Goal: Task Accomplishment & Management: Manage account settings

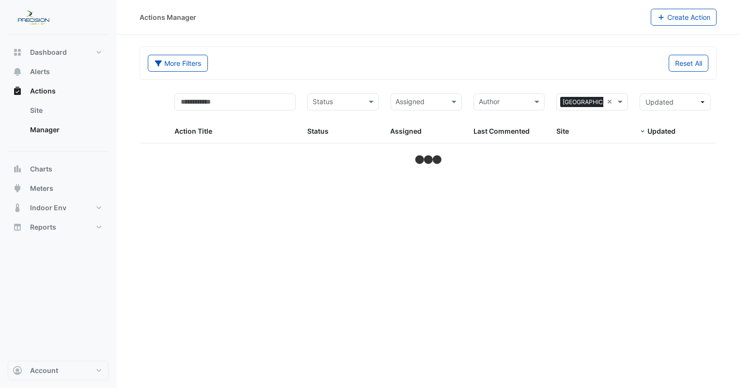
select select "***"
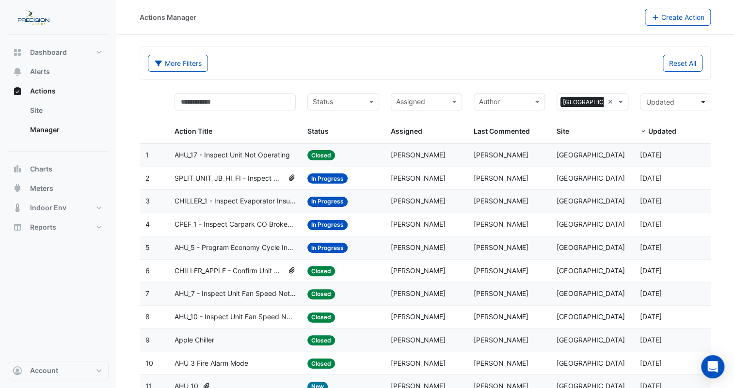
click at [331, 99] on input "text" at bounding box center [337, 102] width 49 height 11
click at [330, 133] on span "In Progress" at bounding box center [334, 137] width 36 height 8
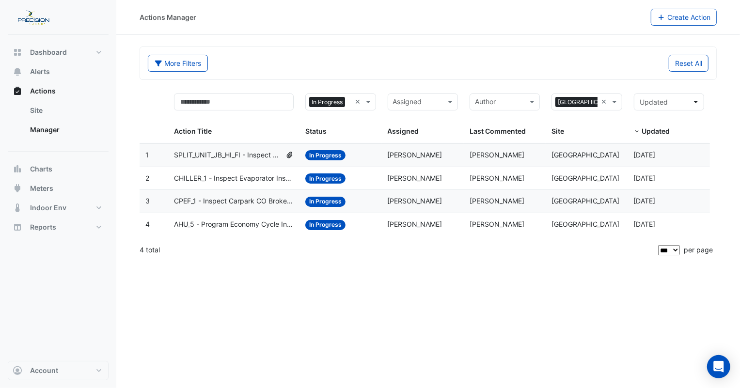
click at [247, 177] on span "CHILLER_1 - Inspect Evaporator Insufficient Pressure" at bounding box center [234, 178] width 120 height 11
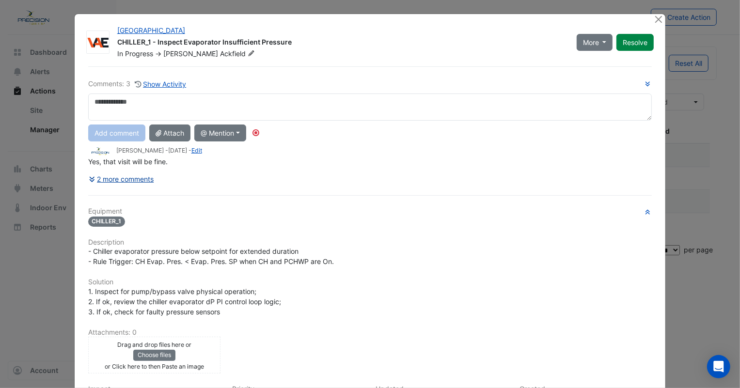
click at [136, 177] on button "2 more comments" at bounding box center [121, 179] width 66 height 17
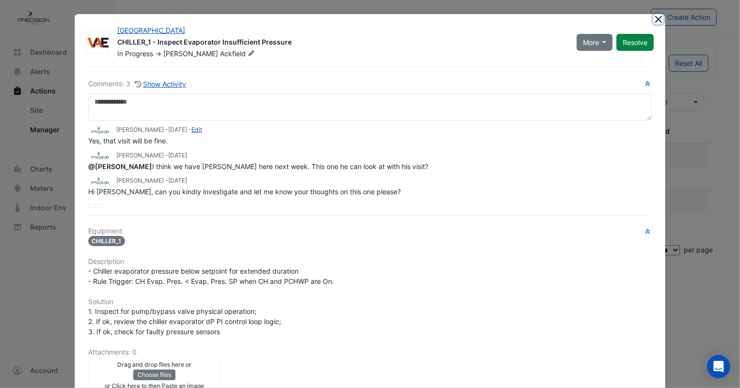
click at [657, 19] on button "Close" at bounding box center [658, 19] width 10 height 10
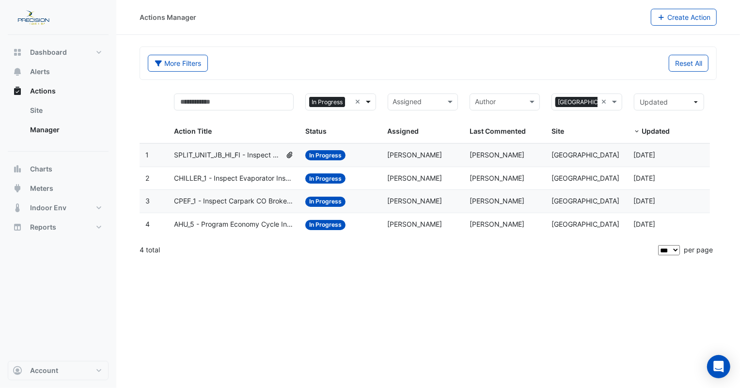
click at [367, 101] on span at bounding box center [369, 101] width 12 height 11
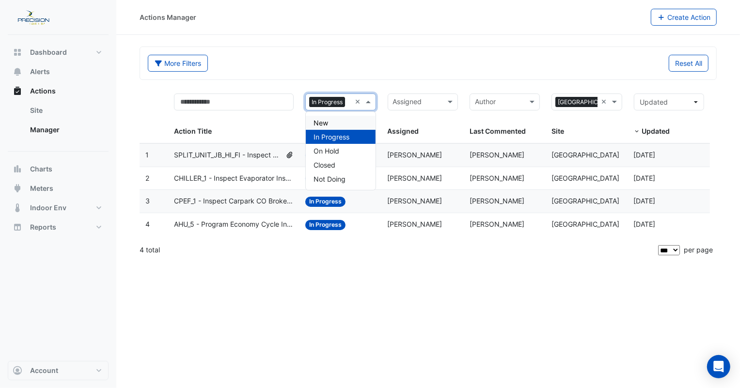
click at [372, 102] on span at bounding box center [369, 101] width 12 height 11
click at [340, 162] on div "Closed" at bounding box center [340, 165] width 69 height 14
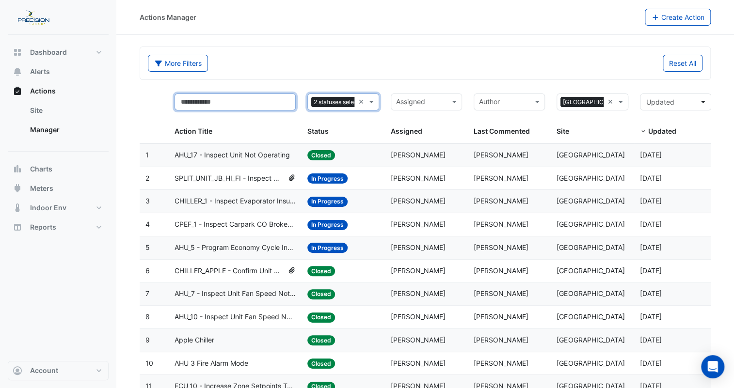
click at [286, 103] on input "text" at bounding box center [234, 102] width 121 height 17
type input "*****"
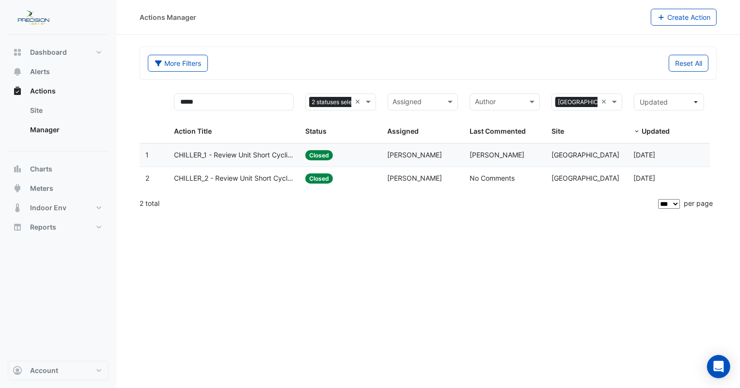
click at [285, 155] on span "CHILLER_1 - Review Unit Short Cycling" at bounding box center [234, 155] width 120 height 11
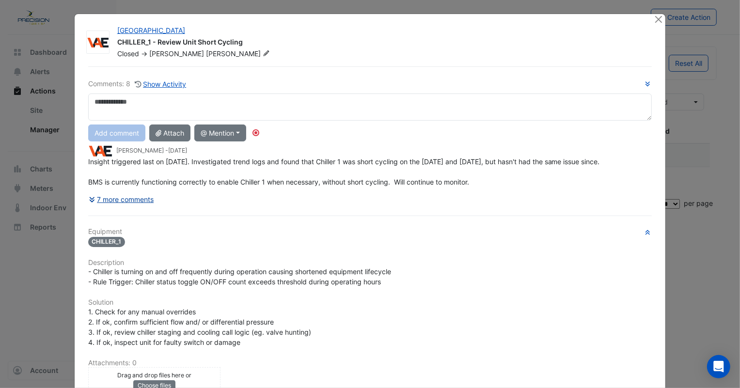
click at [126, 198] on button "7 more comments" at bounding box center [121, 199] width 66 height 17
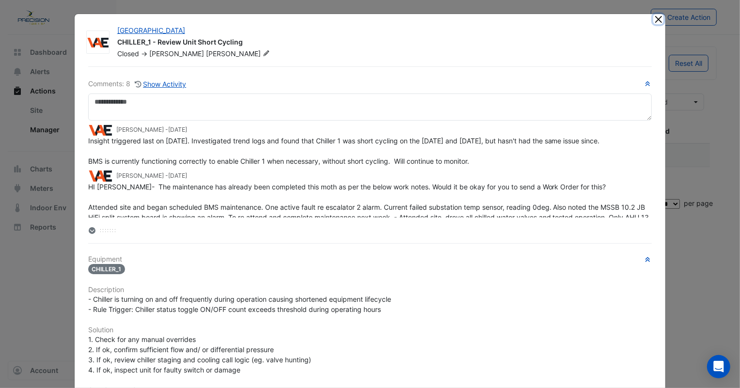
click at [653, 18] on button "Close" at bounding box center [658, 19] width 10 height 10
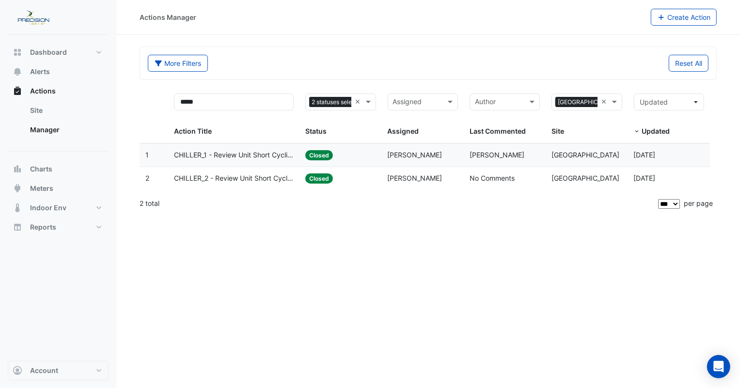
click at [310, 154] on span "Closed" at bounding box center [319, 155] width 28 height 10
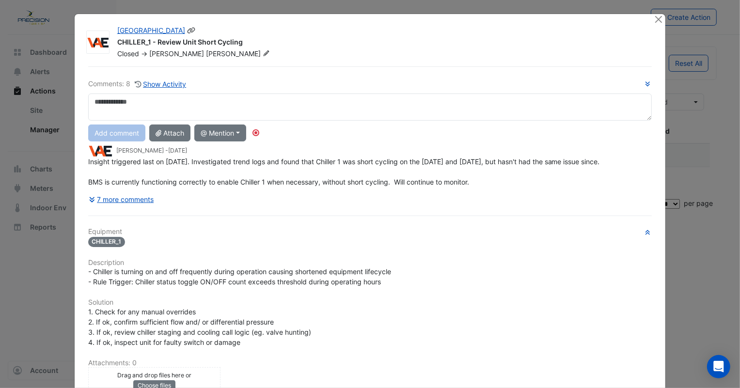
click at [263, 54] on icon at bounding box center [266, 53] width 7 height 6
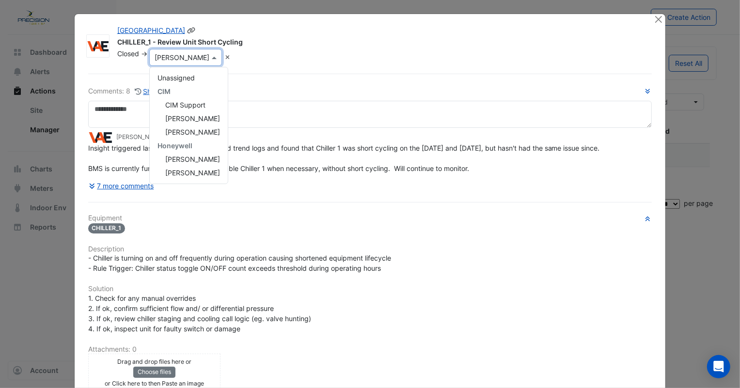
scroll to position [189, 0]
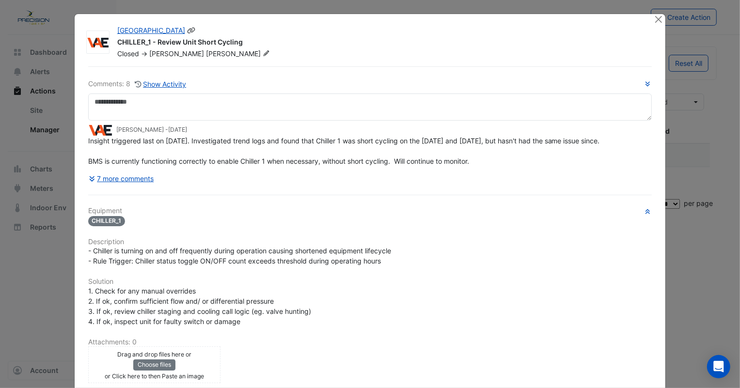
click at [261, 53] on fa-icon at bounding box center [266, 54] width 11 height 10
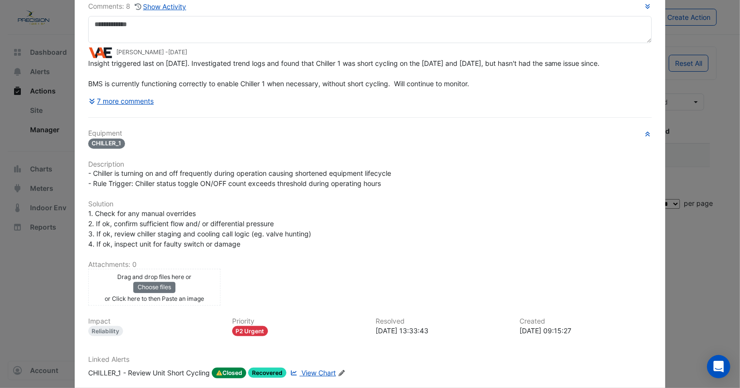
scroll to position [131, 0]
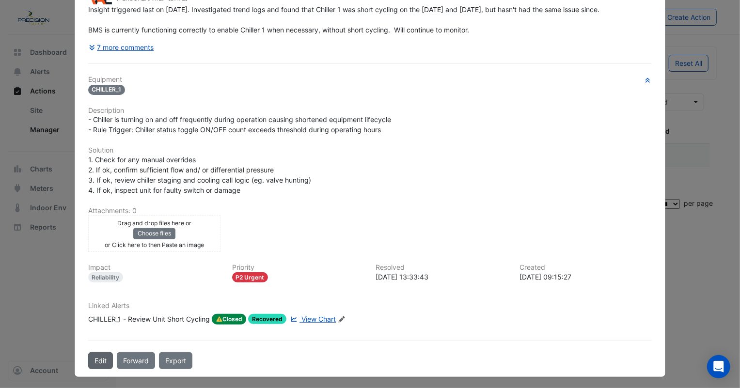
click at [102, 357] on button "Edit" at bounding box center [100, 360] width 25 height 17
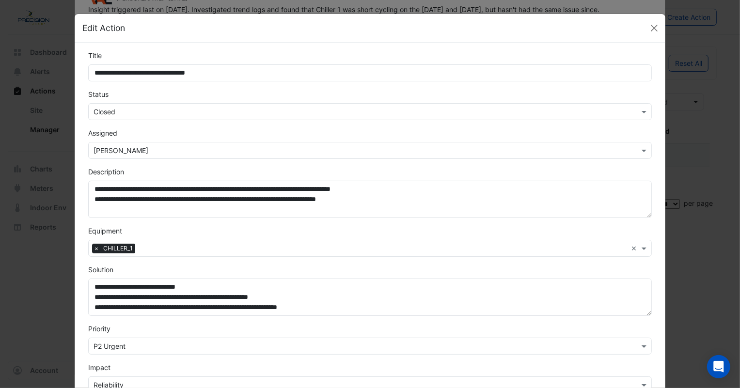
click at [134, 114] on input "text" at bounding box center [361, 112] width 534 height 10
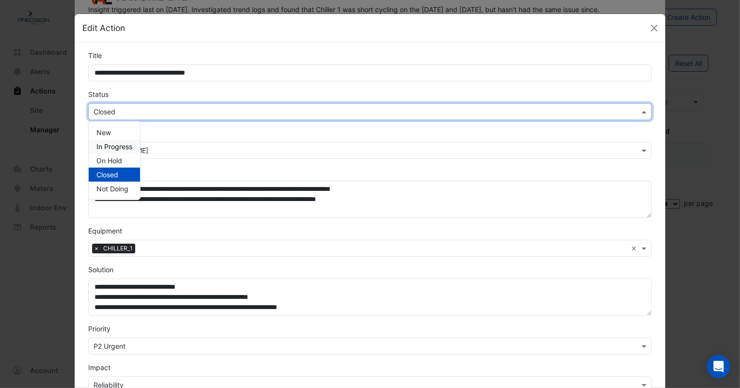
click at [108, 145] on span "In Progress" at bounding box center [114, 146] width 36 height 8
click at [647, 29] on button "Close" at bounding box center [654, 28] width 15 height 15
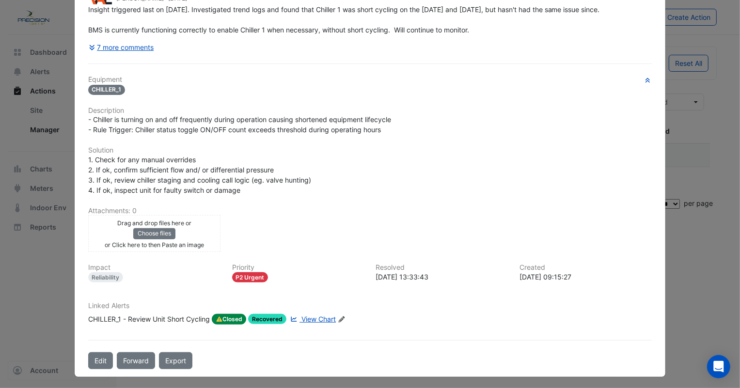
scroll to position [0, 0]
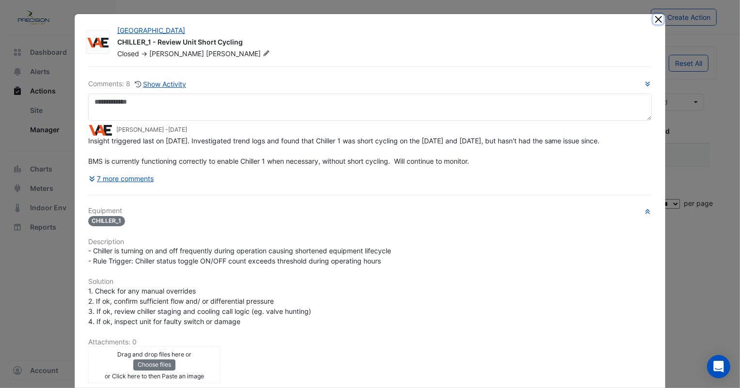
click at [653, 16] on button "Close" at bounding box center [658, 19] width 10 height 10
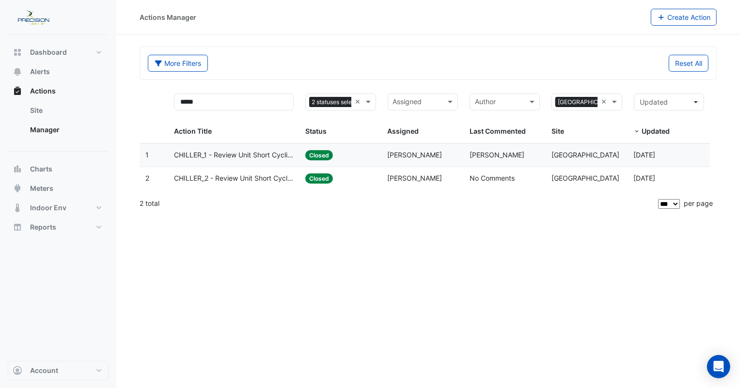
click at [313, 156] on span "Closed" at bounding box center [319, 155] width 28 height 10
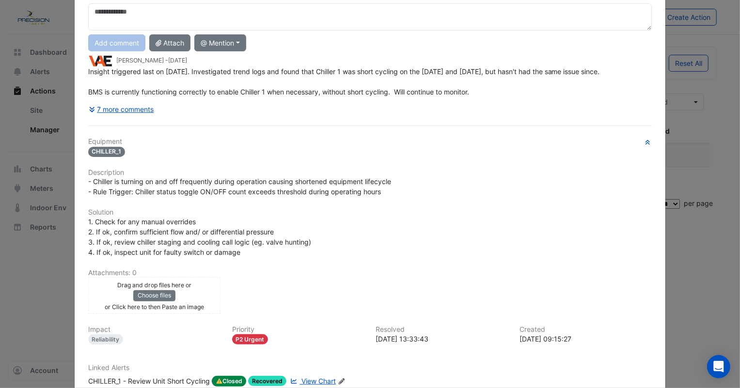
scroll to position [153, 0]
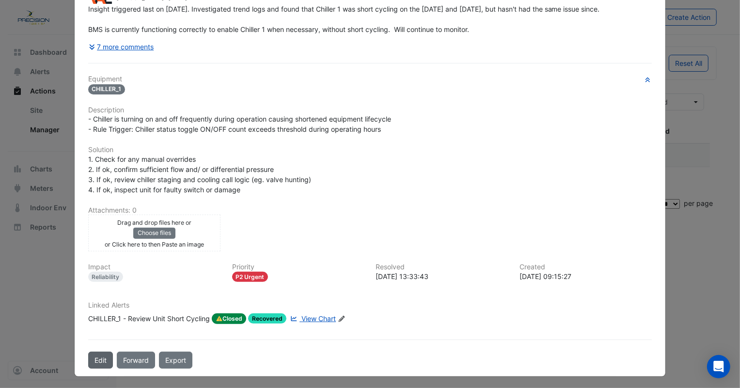
click at [97, 355] on button "Edit" at bounding box center [100, 360] width 25 height 17
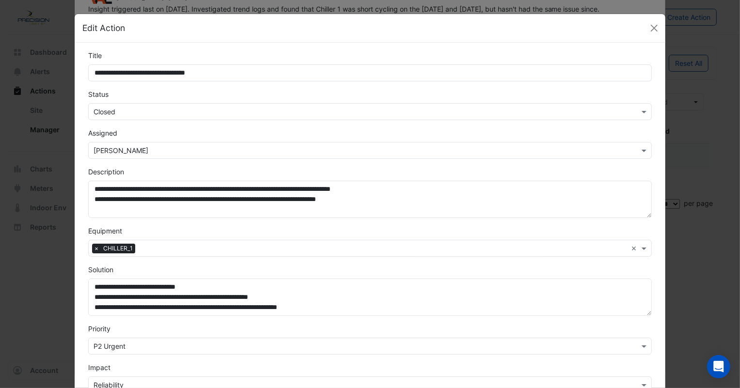
scroll to position [131, 0]
click at [119, 114] on input "text" at bounding box center [361, 112] width 534 height 10
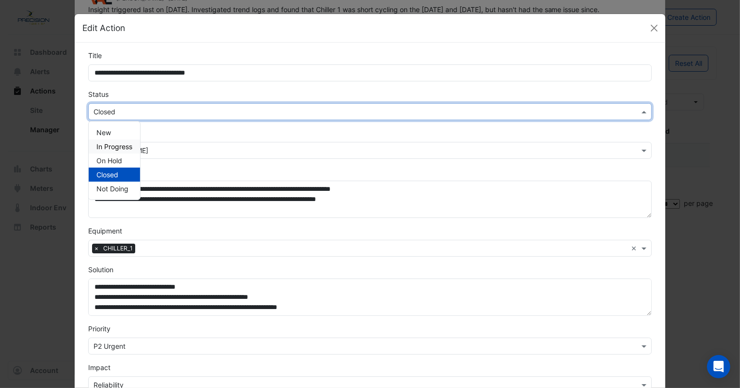
click at [111, 146] on span "In Progress" at bounding box center [114, 146] width 36 height 8
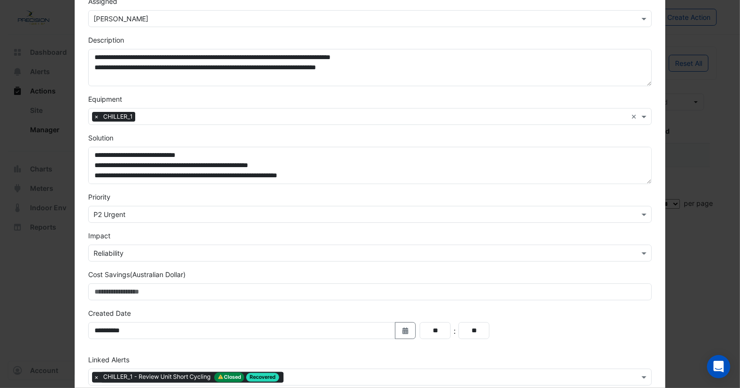
scroll to position [183, 0]
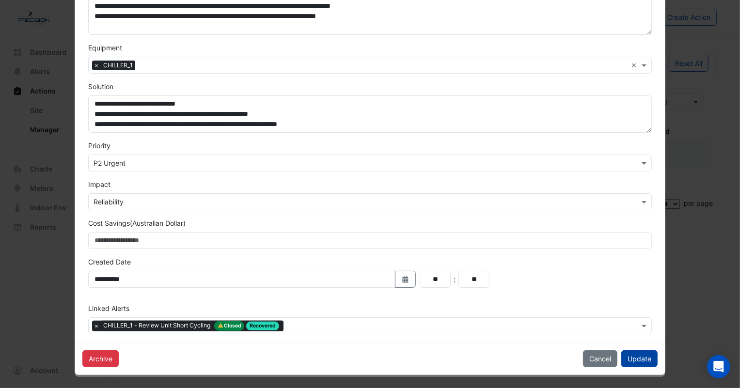
click at [641, 354] on button "Update" at bounding box center [639, 358] width 36 height 17
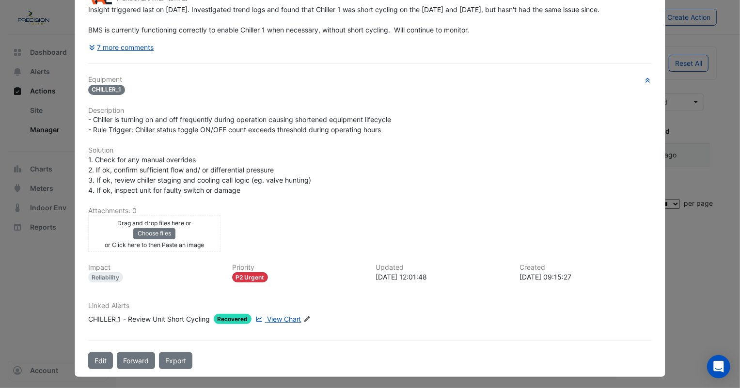
scroll to position [0, 0]
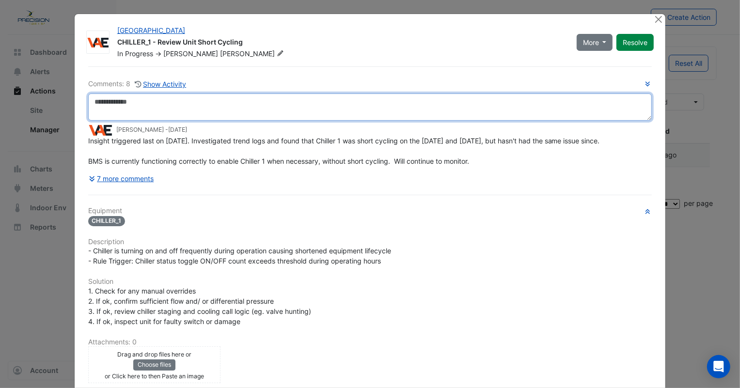
click at [115, 101] on textarea at bounding box center [370, 107] width 564 height 27
click at [145, 106] on textarea at bounding box center [370, 107] width 564 height 27
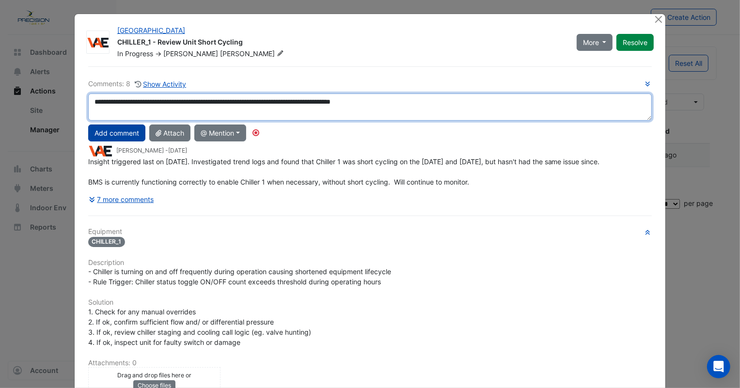
type textarea "**********"
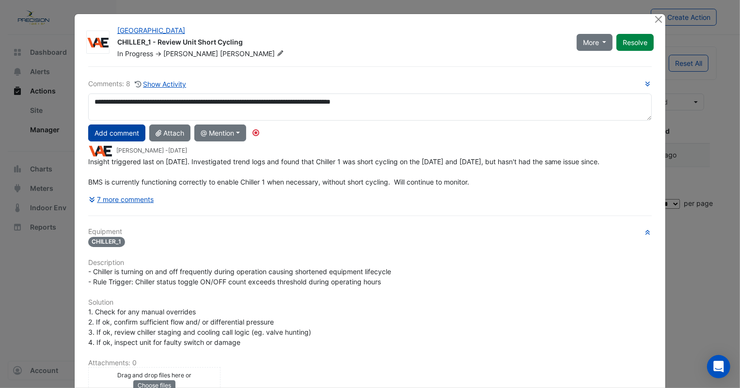
click at [112, 134] on button "Add comment" at bounding box center [116, 133] width 57 height 17
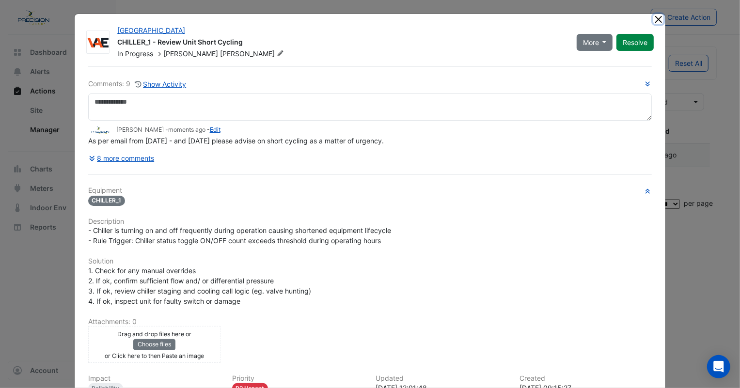
click at [654, 18] on button "Close" at bounding box center [658, 19] width 10 height 10
